Goal: Transaction & Acquisition: Book appointment/travel/reservation

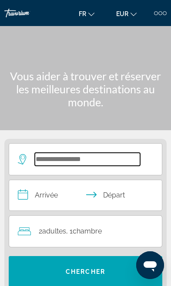
click at [106, 153] on input "Search widget" at bounding box center [87, 159] width 105 height 13
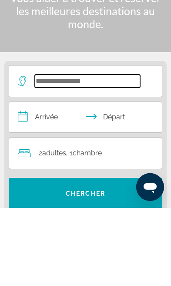
scroll to position [74, 0]
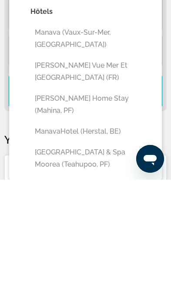
click at [104, 251] on button "[GEOGRAPHIC_DATA] & Spa Moorea (Teahupoo, PF)" at bounding box center [91, 265] width 123 height 29
type input "**********"
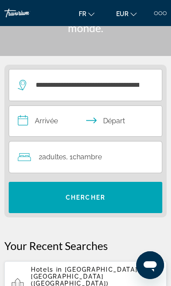
click at [59, 133] on input "**********" at bounding box center [87, 122] width 156 height 33
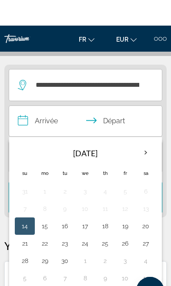
scroll to position [109, 0]
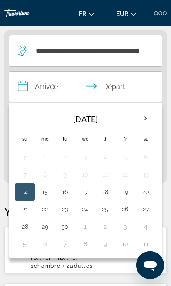
click at [145, 122] on th "Next month" at bounding box center [145, 118] width 19 height 19
click at [149, 119] on th "Next month" at bounding box center [145, 118] width 19 height 19
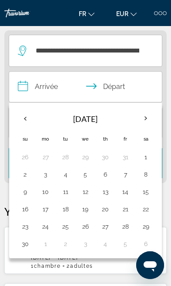
click at [147, 119] on th "Next month" at bounding box center [145, 118] width 19 height 19
click at [146, 121] on th "Next month" at bounding box center [145, 118] width 19 height 19
click at [145, 125] on th "Next month" at bounding box center [145, 118] width 19 height 19
click at [141, 127] on th "Next month" at bounding box center [145, 118] width 19 height 19
click at [89, 173] on button "4" at bounding box center [85, 175] width 10 height 12
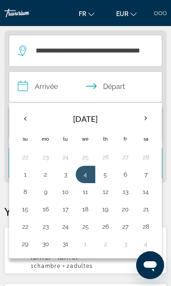
click at [88, 212] on button "18" at bounding box center [85, 209] width 10 height 12
type input "**********"
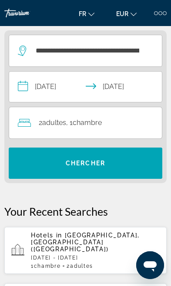
click at [116, 168] on span "Search widget" at bounding box center [85, 163] width 153 height 21
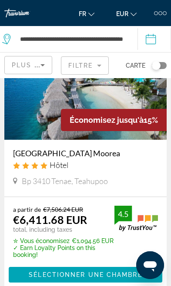
scroll to position [82, 0]
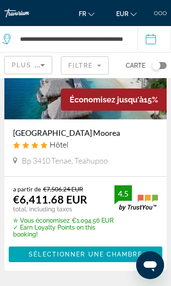
click at [110, 112] on img "Main content" at bounding box center [85, 76] width 162 height 87
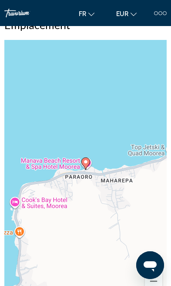
scroll to position [743, 0]
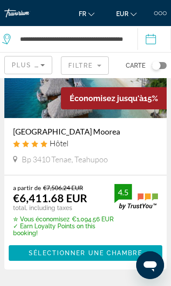
scroll to position [84, 0]
